Goal: Task Accomplishment & Management: Manage account settings

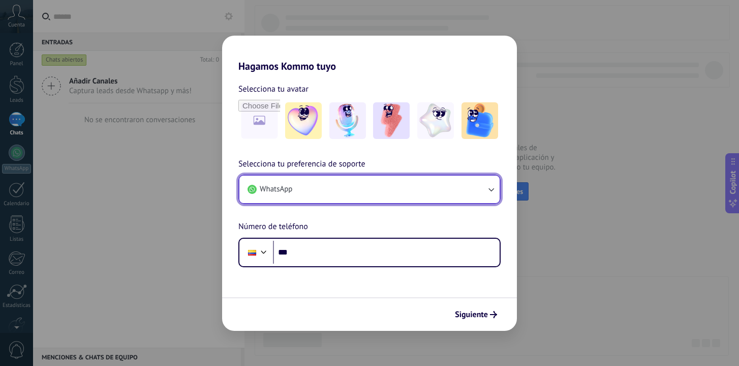
click at [352, 190] on button "WhatsApp" at bounding box center [370, 188] width 260 height 27
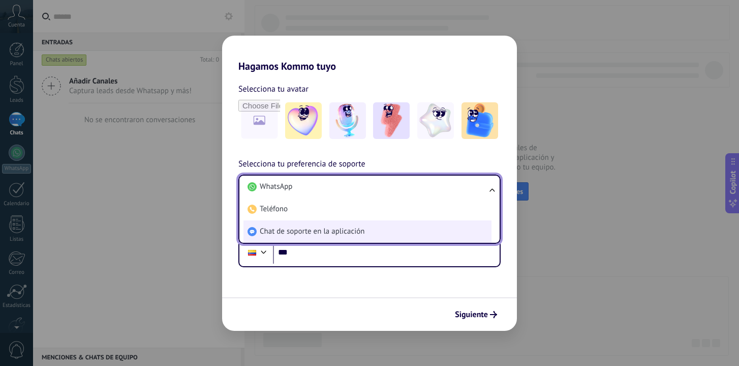
click at [321, 239] on li "Chat de soporte en la aplicación" at bounding box center [368, 231] width 248 height 22
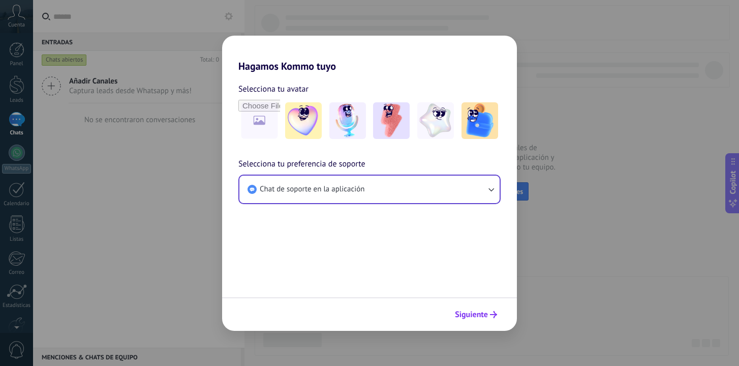
click at [479, 312] on span "Siguiente" at bounding box center [471, 314] width 33 height 7
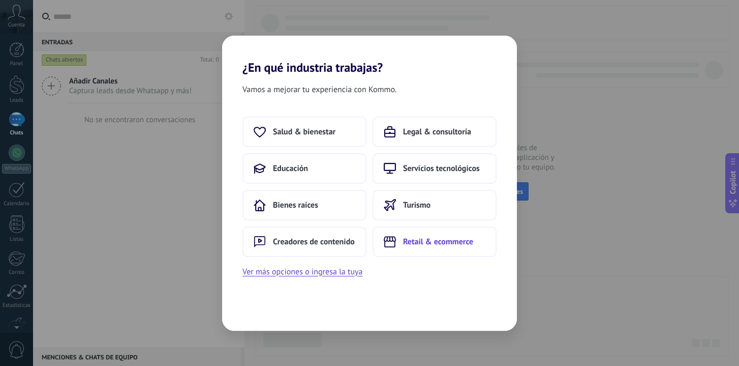
click at [419, 238] on span "Retail & ecommerce" at bounding box center [438, 241] width 70 height 10
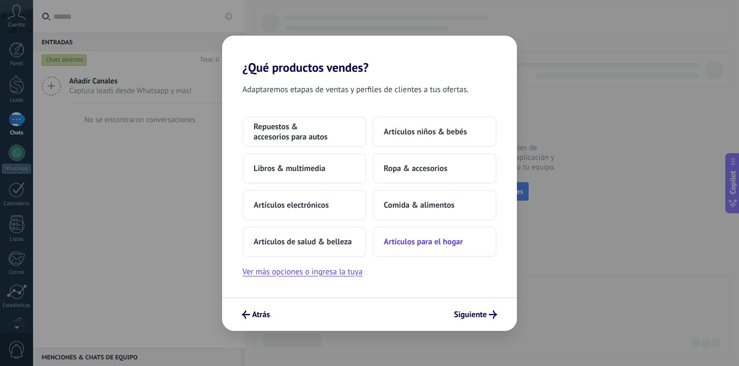
click at [433, 250] on button "Artículos para el hogar" at bounding box center [435, 241] width 124 height 31
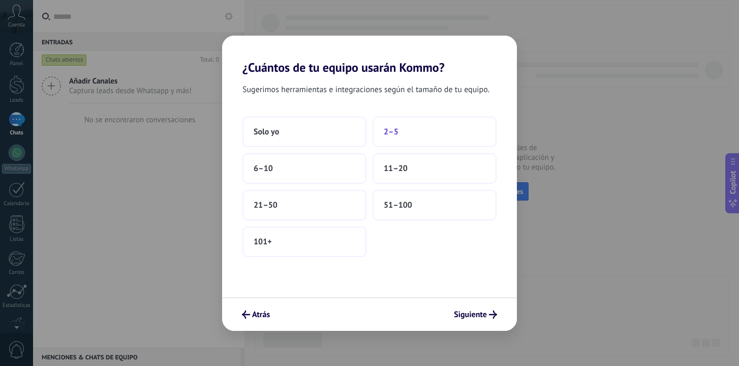
click at [418, 130] on button "2–5" at bounding box center [435, 131] width 124 height 31
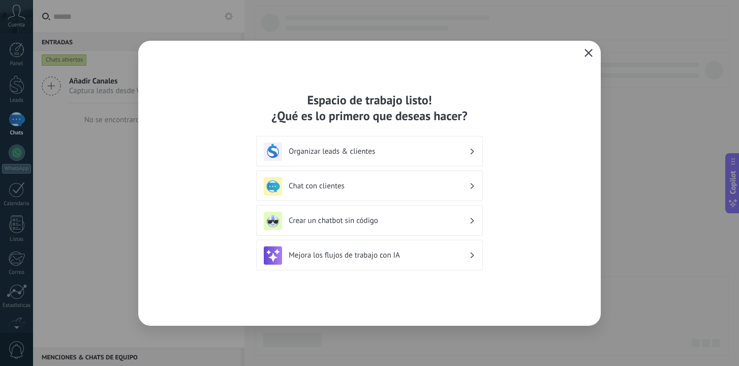
click at [585, 50] on icon "button" at bounding box center [589, 53] width 8 height 8
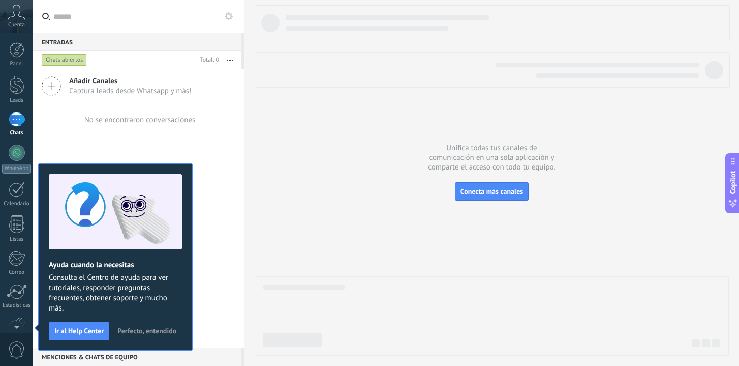
click at [152, 306] on span "Consulta el Centro de ayuda para ver tutoriales, responder preguntas frecuentes…" at bounding box center [115, 293] width 133 height 41
click at [153, 327] on span "Perfecto, entendido" at bounding box center [146, 330] width 59 height 7
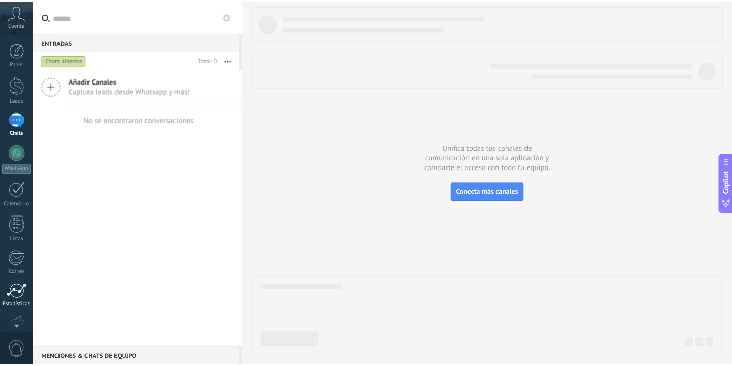
scroll to position [57, 0]
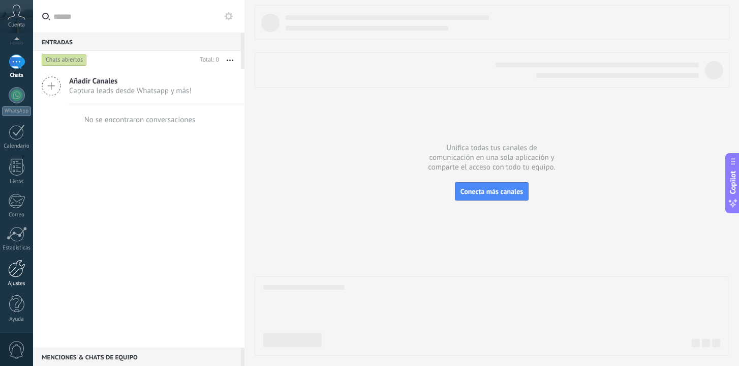
click at [13, 286] on div "Ajustes" at bounding box center [16, 283] width 29 height 7
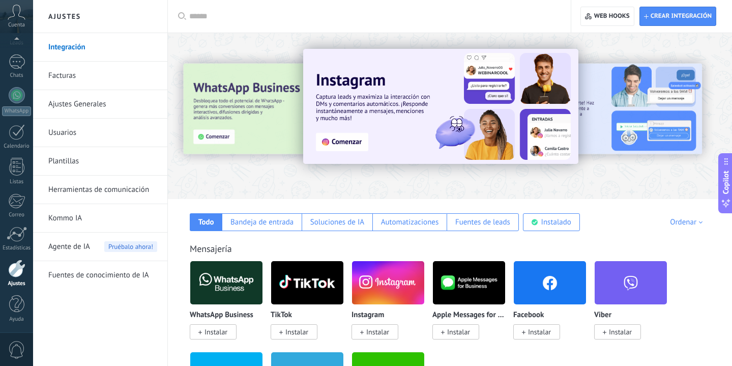
click at [105, 110] on link "Ajustes Generales" at bounding box center [102, 104] width 109 height 28
